Goal: Task Accomplishment & Management: Use online tool/utility

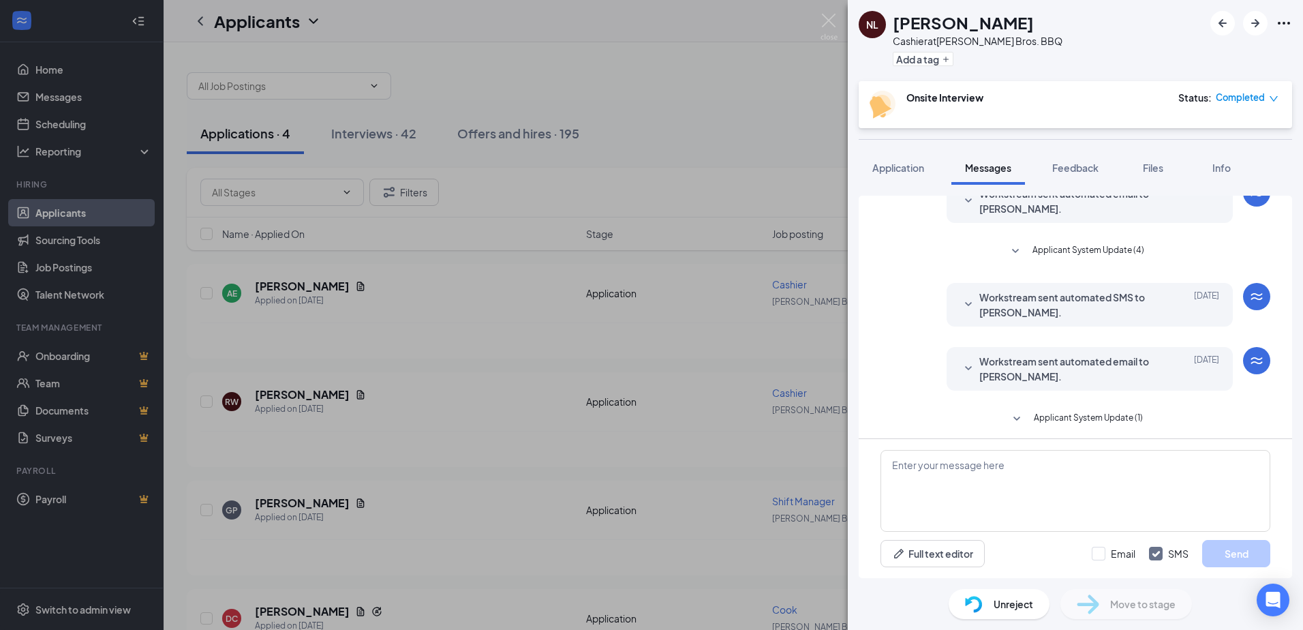
scroll to position [176, 0]
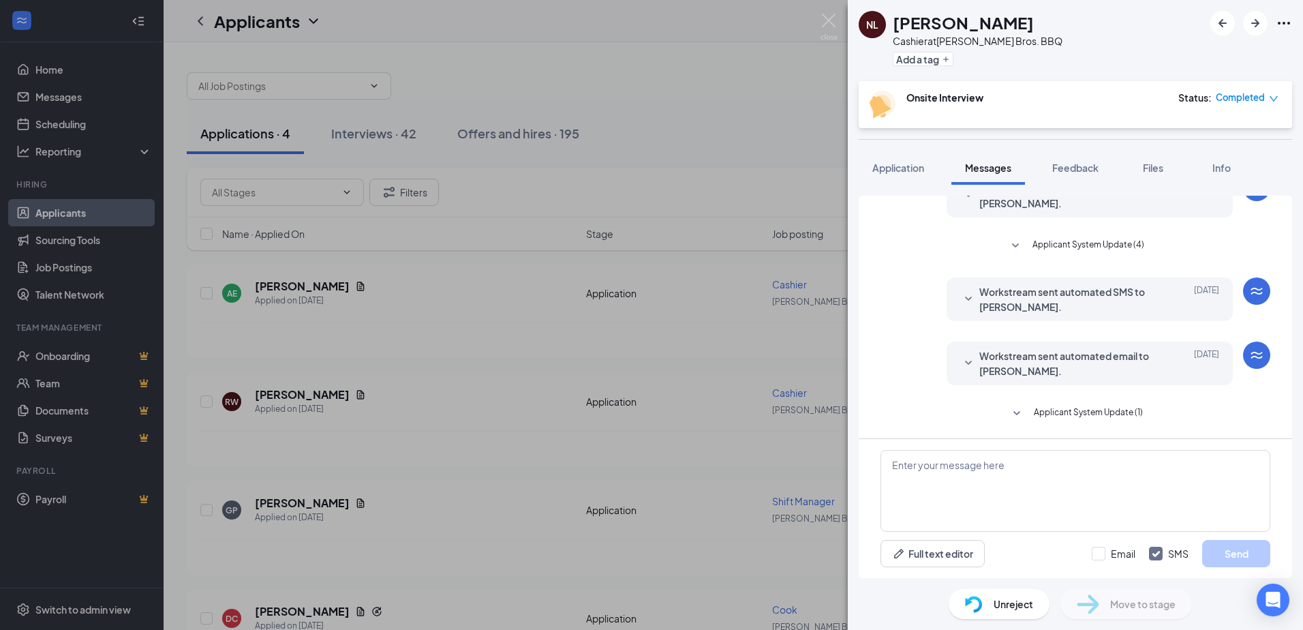
click at [68, 128] on div "NL [PERSON_NAME] at [PERSON_NAME] Bros. BBQ Add a tag Onsite Interview Status :…" at bounding box center [651, 315] width 1303 height 630
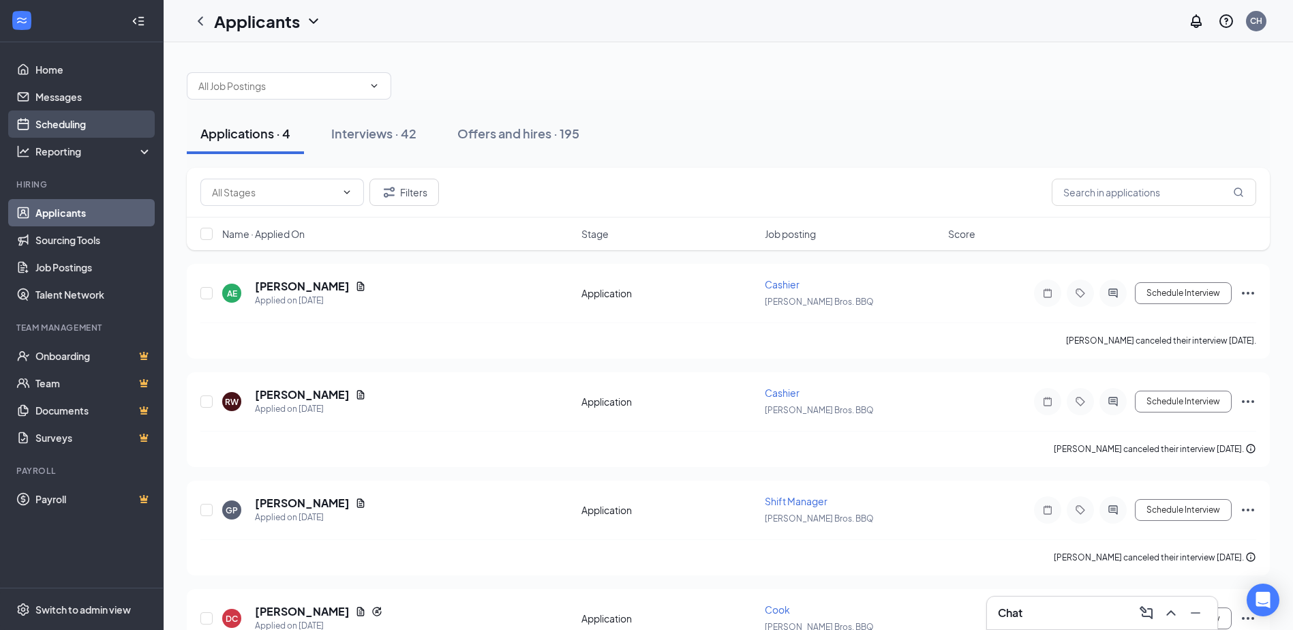
click at [70, 123] on link "Scheduling" at bounding box center [93, 123] width 117 height 27
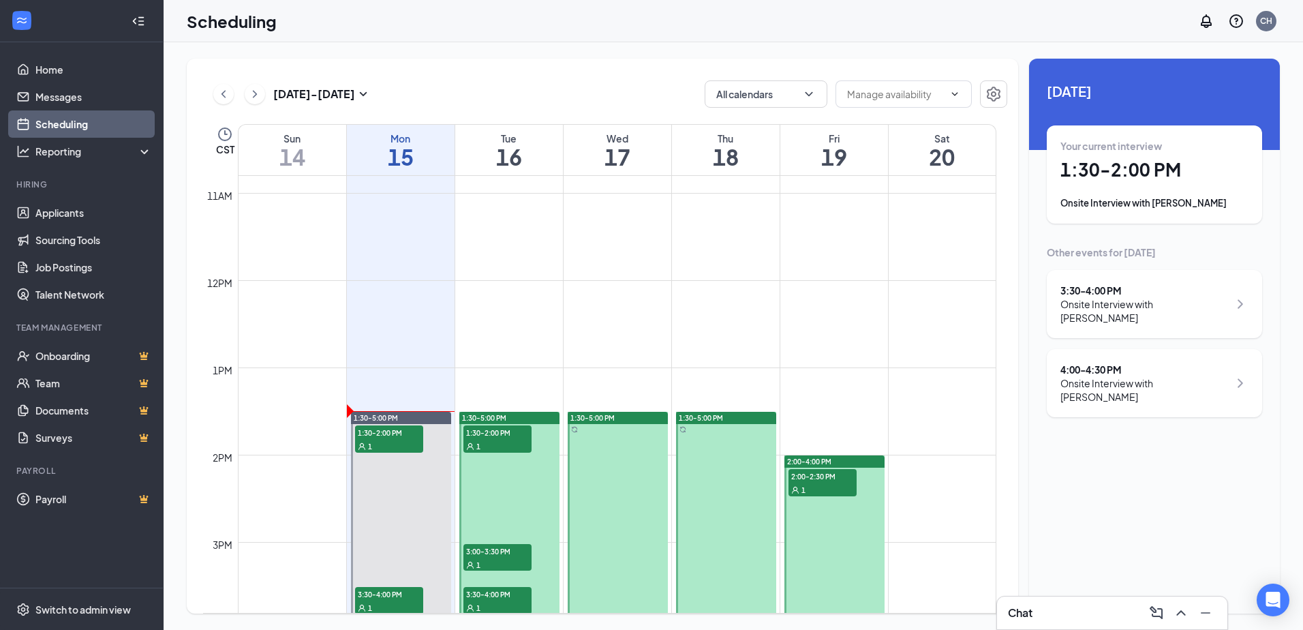
scroll to position [1079, 0]
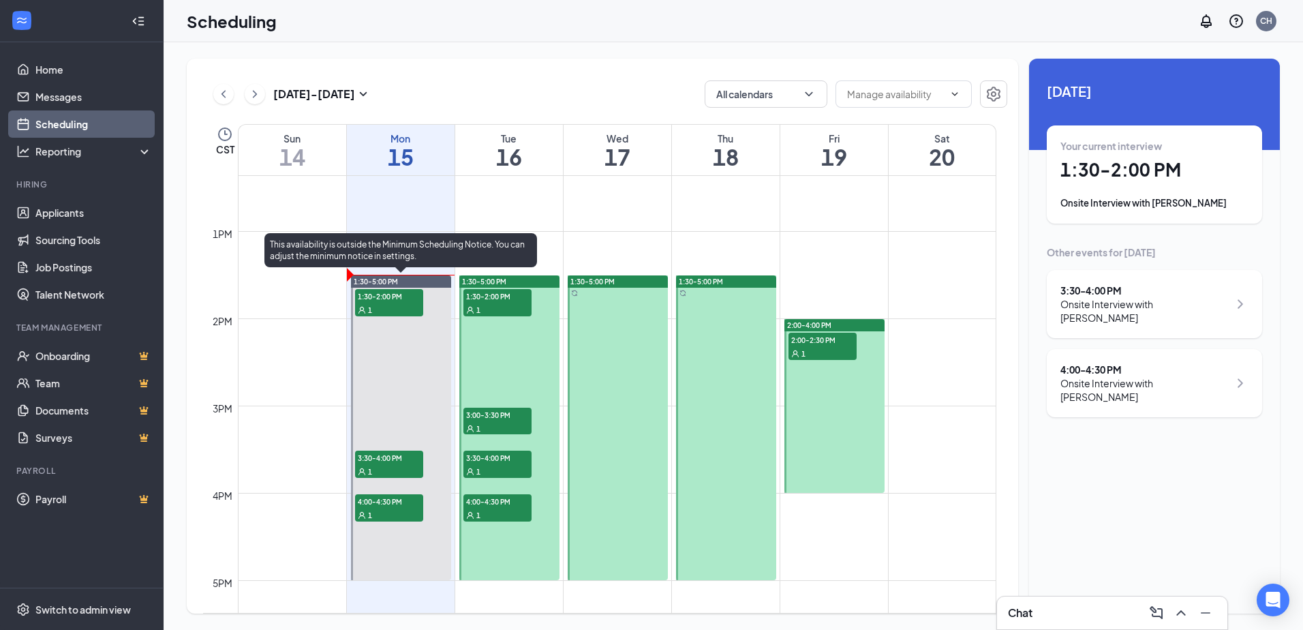
click at [393, 311] on div "1" at bounding box center [389, 310] width 68 height 14
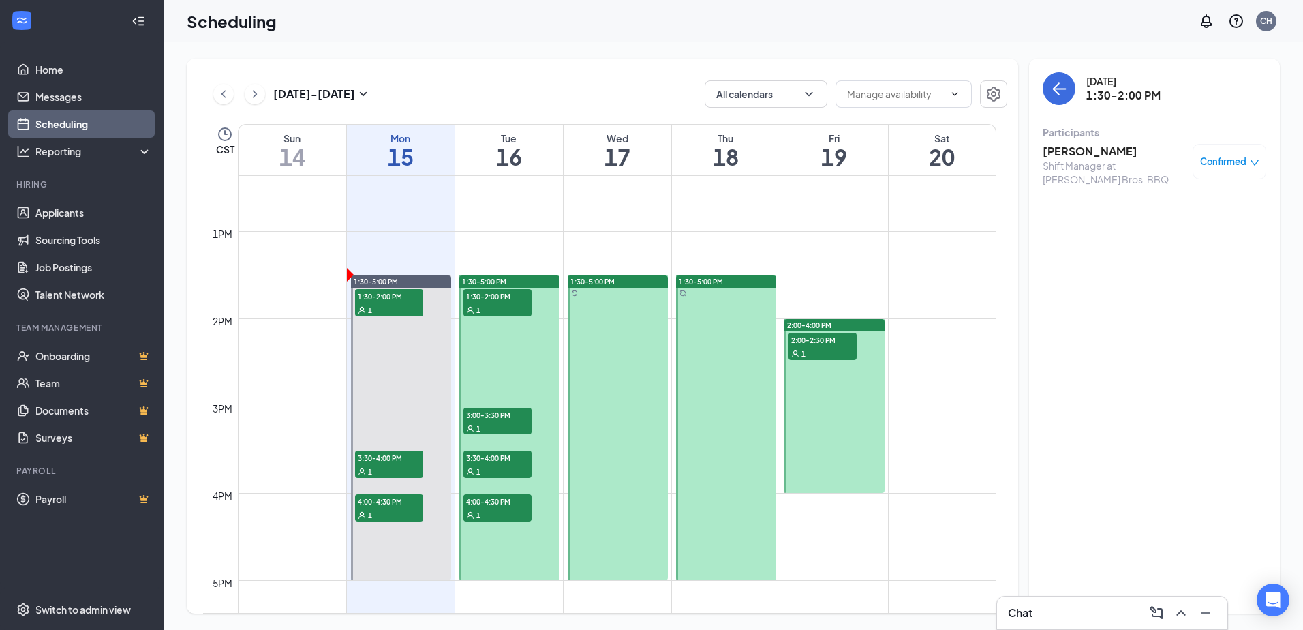
click at [1077, 155] on h3 "[PERSON_NAME]" at bounding box center [1114, 151] width 143 height 15
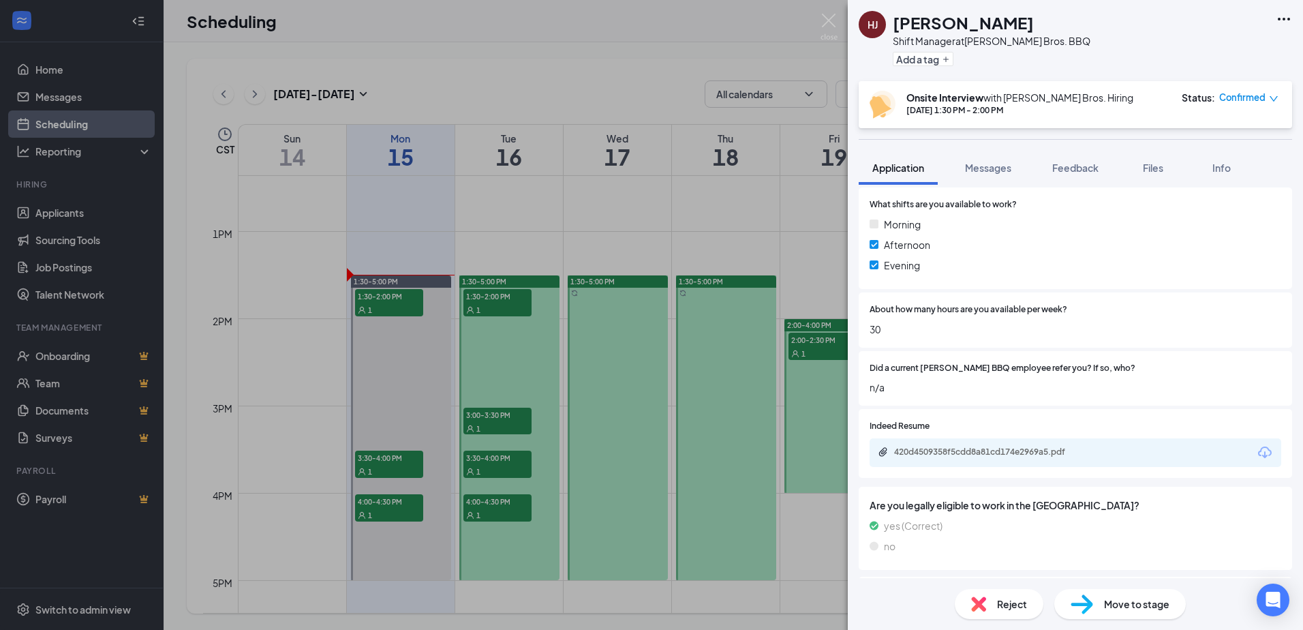
scroll to position [477, 0]
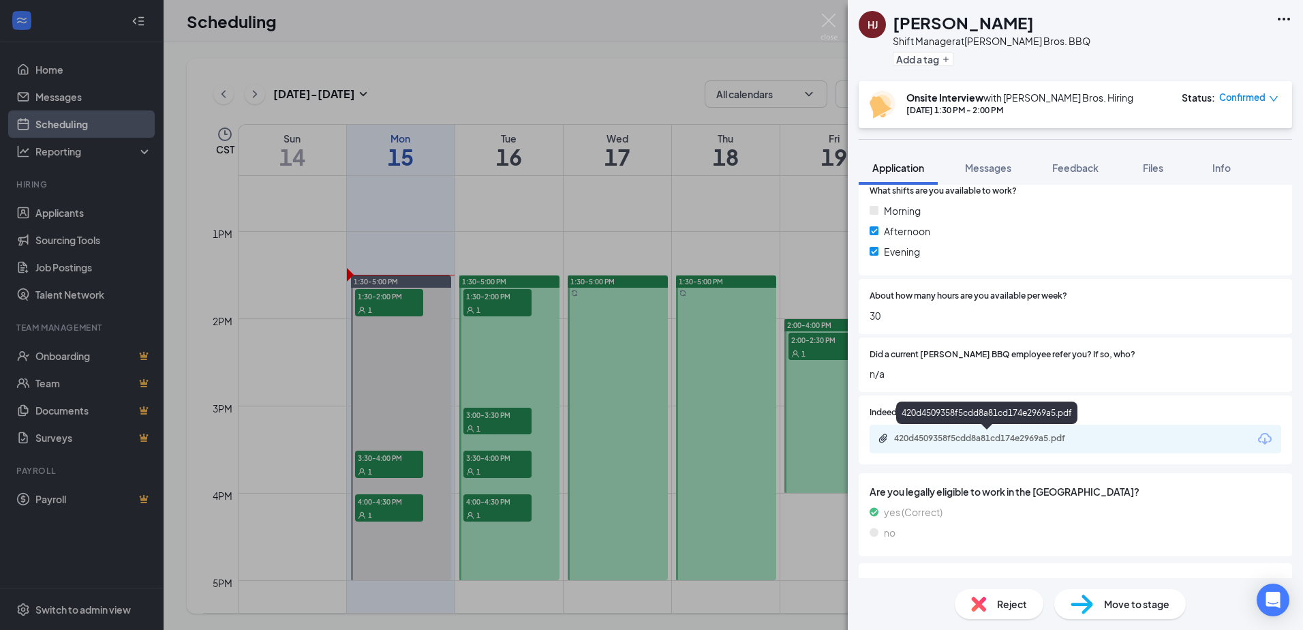
click at [1013, 442] on div "420d4509358f5cdd8a81cd174e2969a5.pdf" at bounding box center [989, 438] width 191 height 11
